Goal: Task Accomplishment & Management: Manage account settings

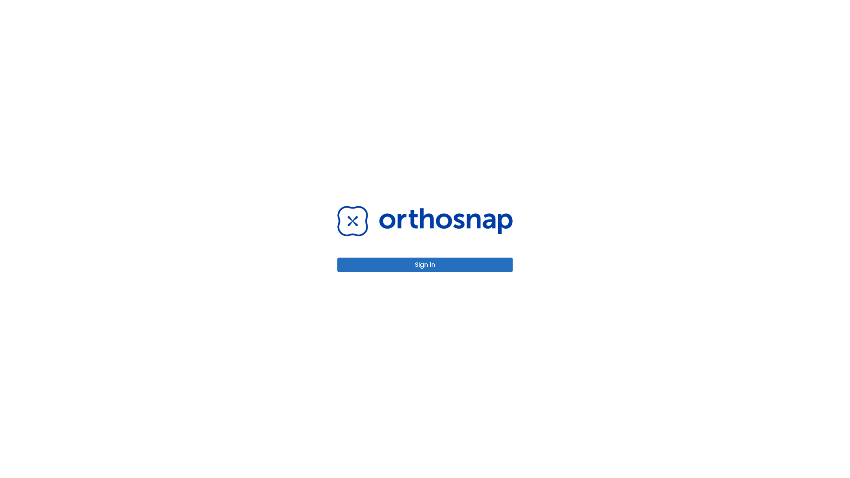
click at [425, 265] on button "Sign in" at bounding box center [425, 265] width 175 height 15
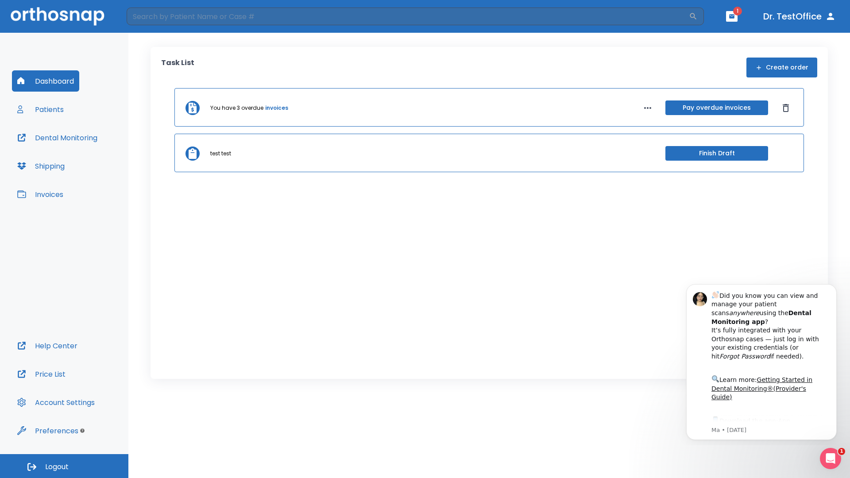
click at [64, 466] on span "Logout" at bounding box center [56, 467] width 23 height 10
